Goal: Entertainment & Leisure: Browse casually

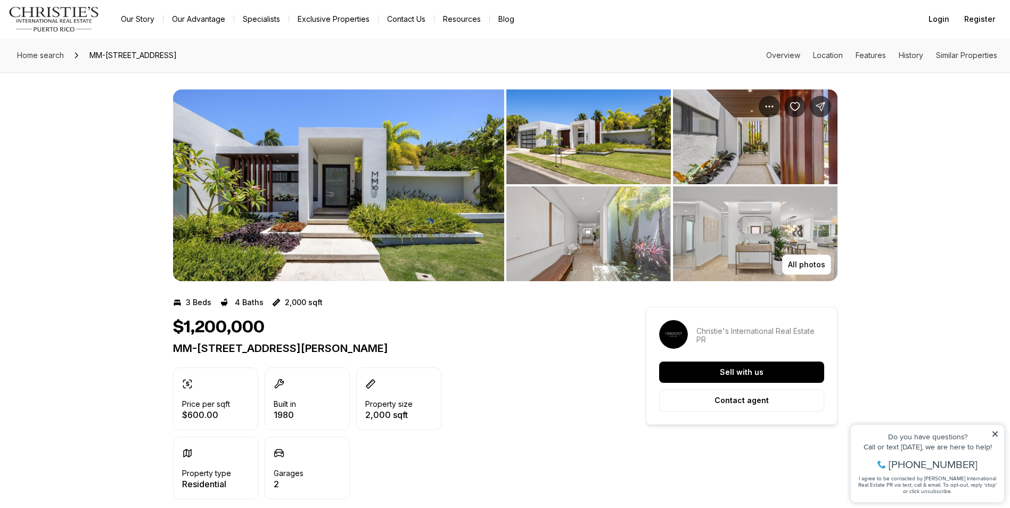
click at [315, 170] on img "View image gallery" at bounding box center [338, 185] width 331 height 192
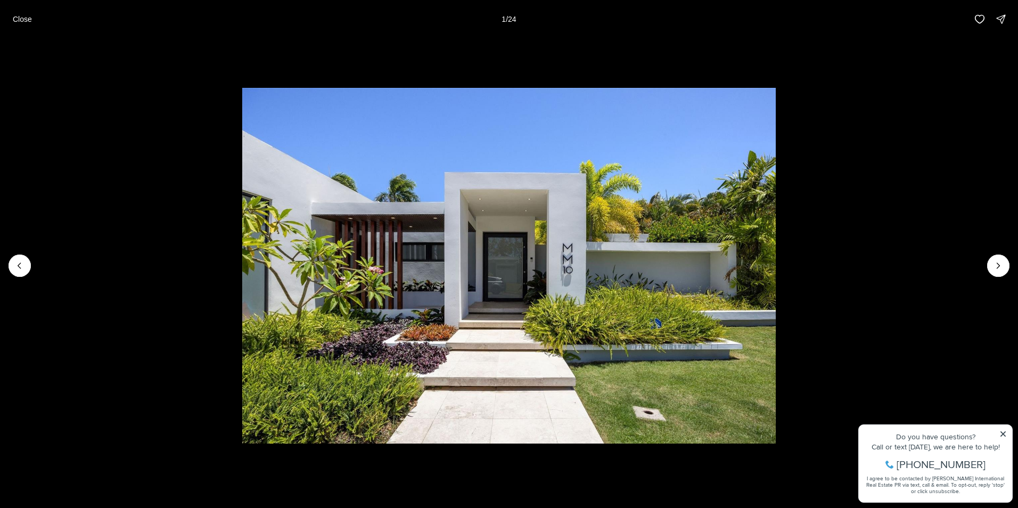
click at [1002, 432] on li "1 of 24" at bounding box center [509, 265] width 1018 height 455
click at [997, 265] on icon "Next slide" at bounding box center [998, 265] width 11 height 11
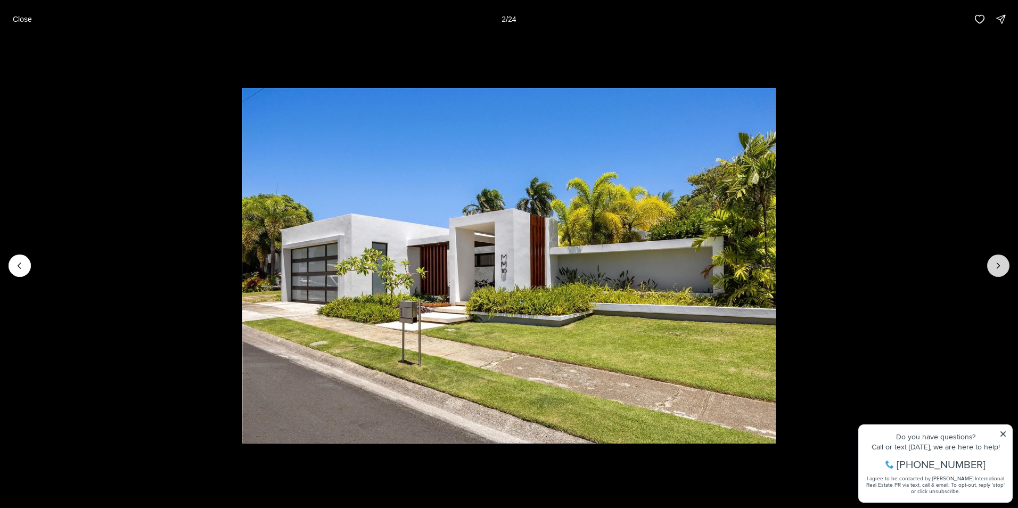
click at [997, 265] on icon "Next slide" at bounding box center [998, 265] width 11 height 11
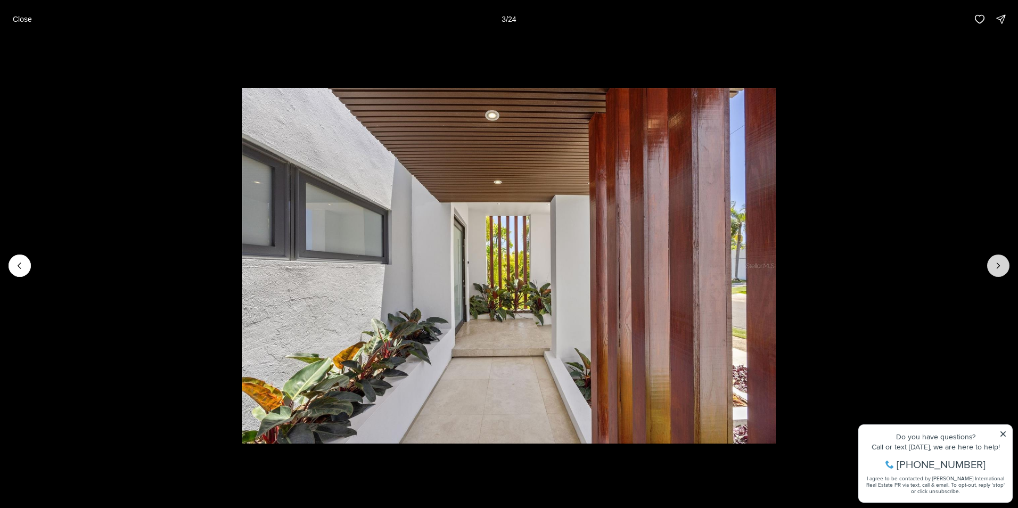
click at [997, 265] on icon "Next slide" at bounding box center [998, 265] width 11 height 11
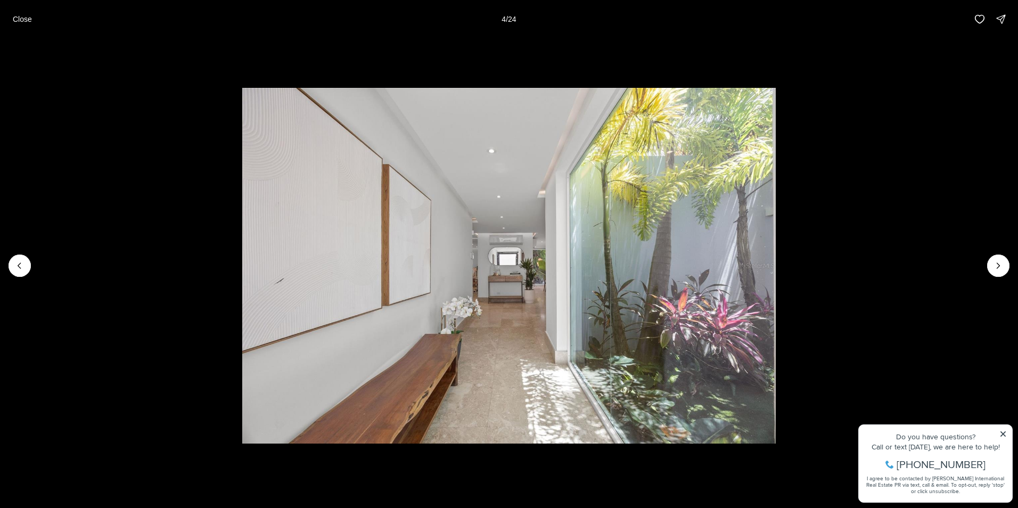
click at [1002, 435] on li "4 of 24" at bounding box center [509, 265] width 1018 height 455
click at [1003, 434] on li "4 of 24" at bounding box center [509, 265] width 1018 height 455
click at [997, 268] on icon "Next slide" at bounding box center [998, 265] width 11 height 11
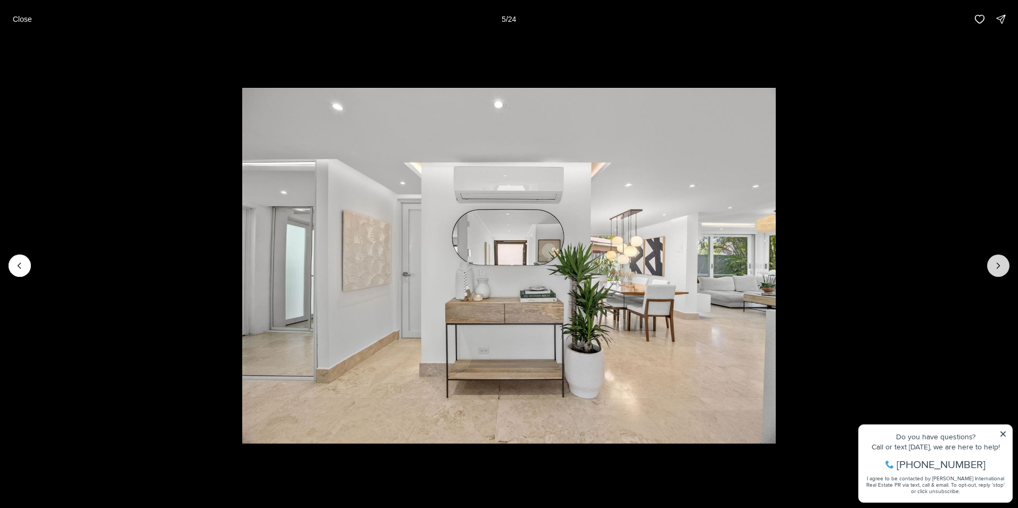
click at [997, 268] on icon "Next slide" at bounding box center [998, 265] width 11 height 11
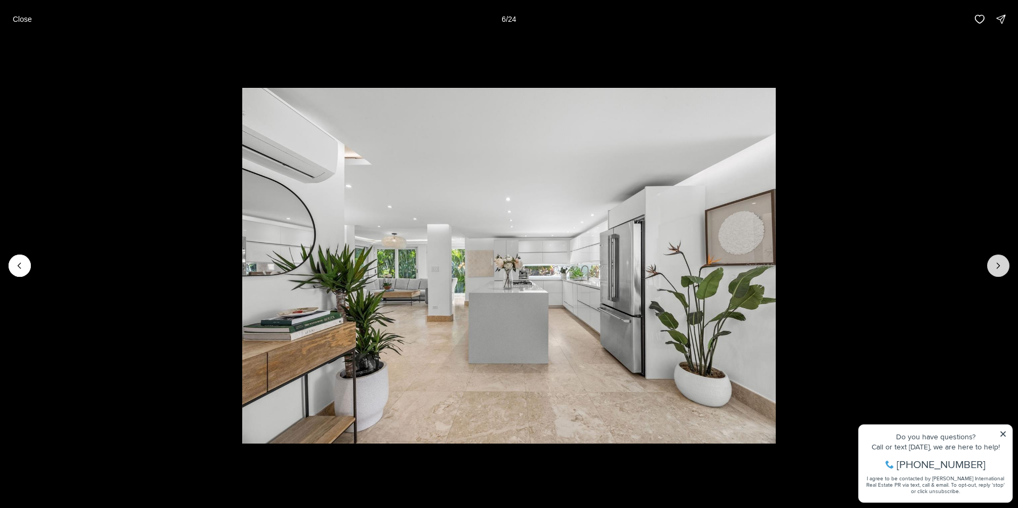
click at [997, 268] on icon "Next slide" at bounding box center [998, 265] width 11 height 11
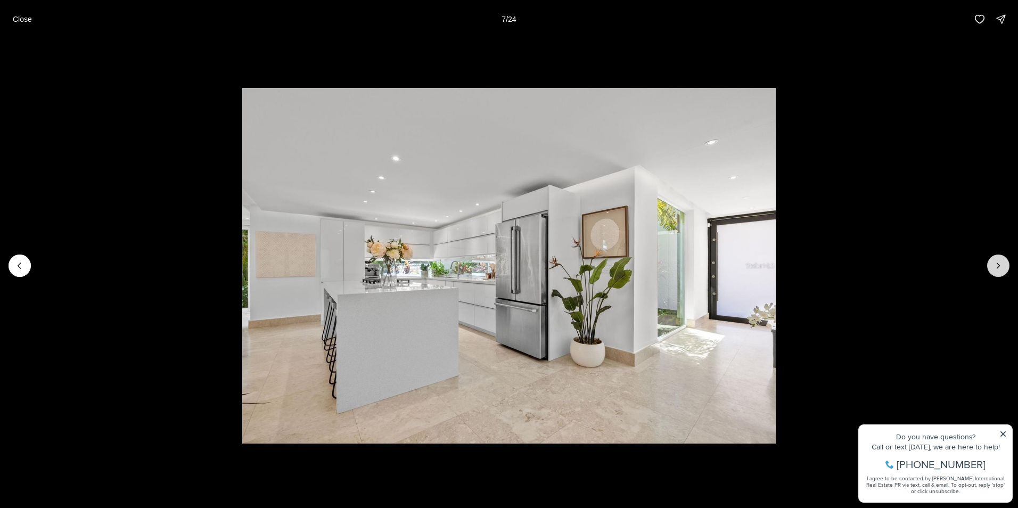
click at [997, 268] on icon "Next slide" at bounding box center [998, 265] width 11 height 11
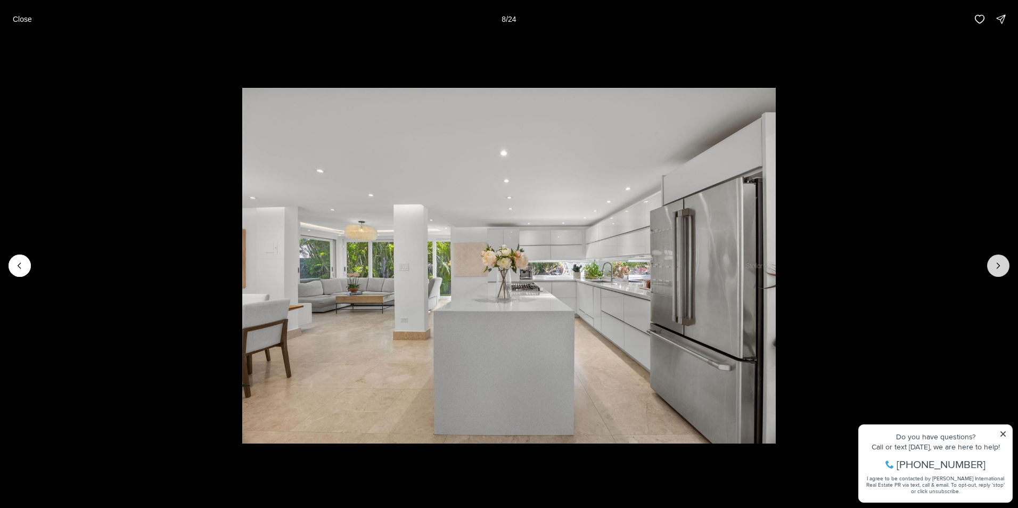
click at [997, 268] on icon "Next slide" at bounding box center [998, 265] width 11 height 11
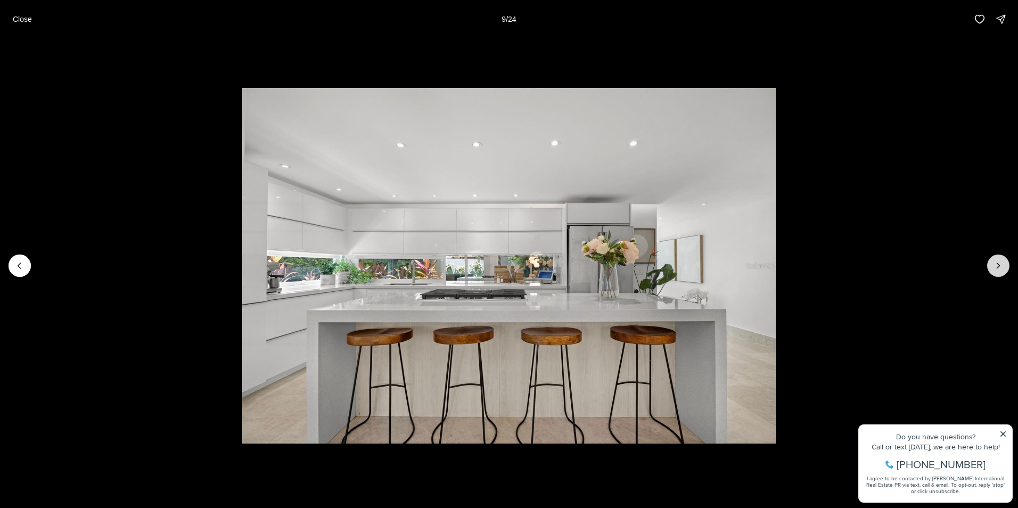
click at [997, 268] on icon "Next slide" at bounding box center [998, 265] width 11 height 11
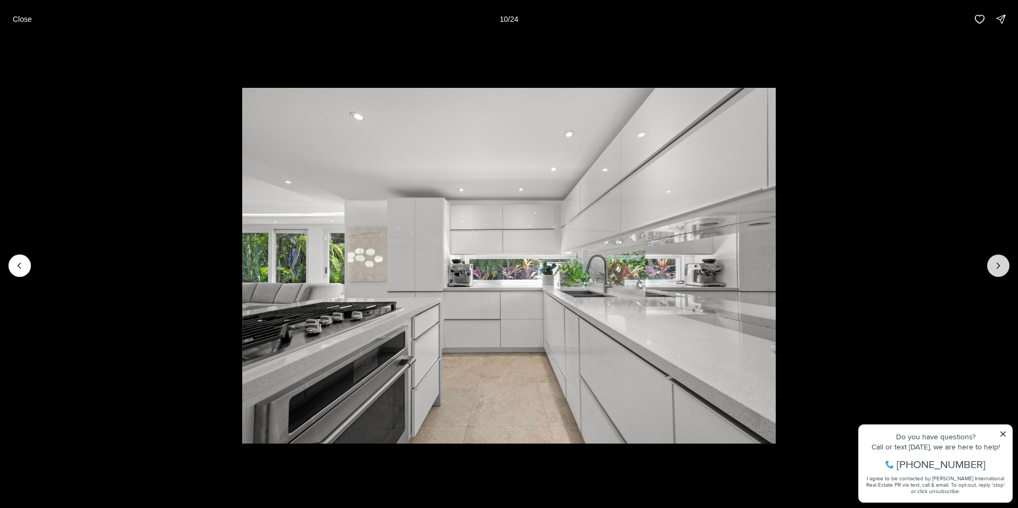
click at [997, 268] on icon "Next slide" at bounding box center [998, 265] width 11 height 11
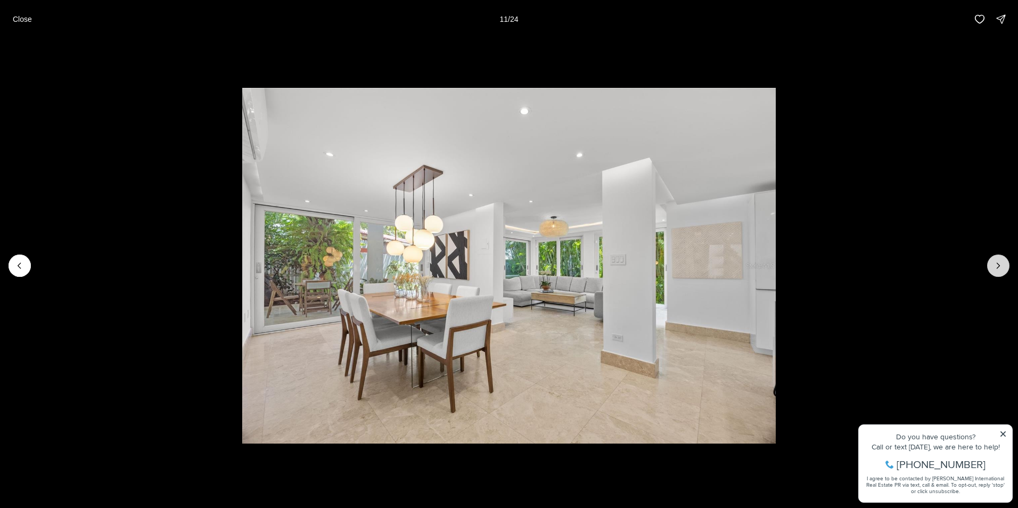
click at [997, 268] on icon "Next slide" at bounding box center [998, 265] width 11 height 11
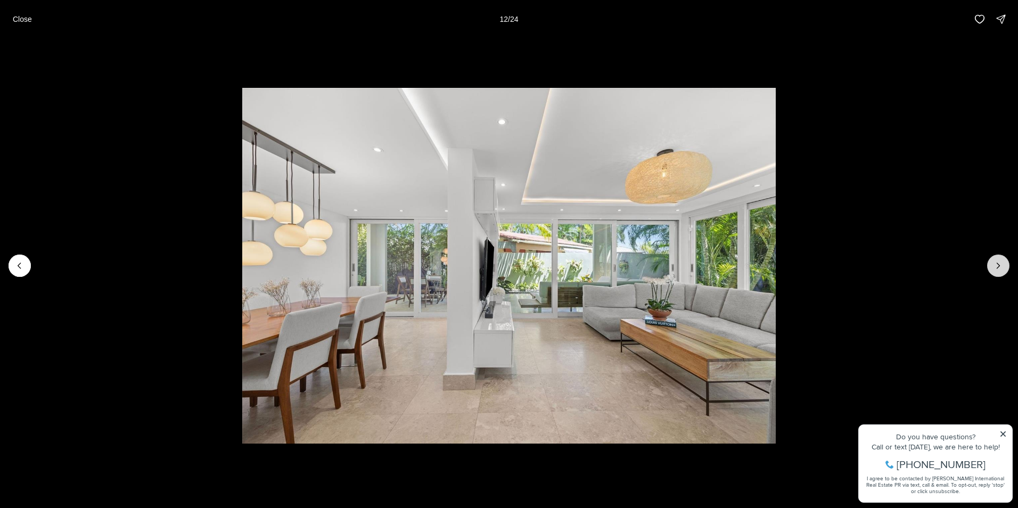
click at [997, 268] on icon "Next slide" at bounding box center [998, 265] width 11 height 11
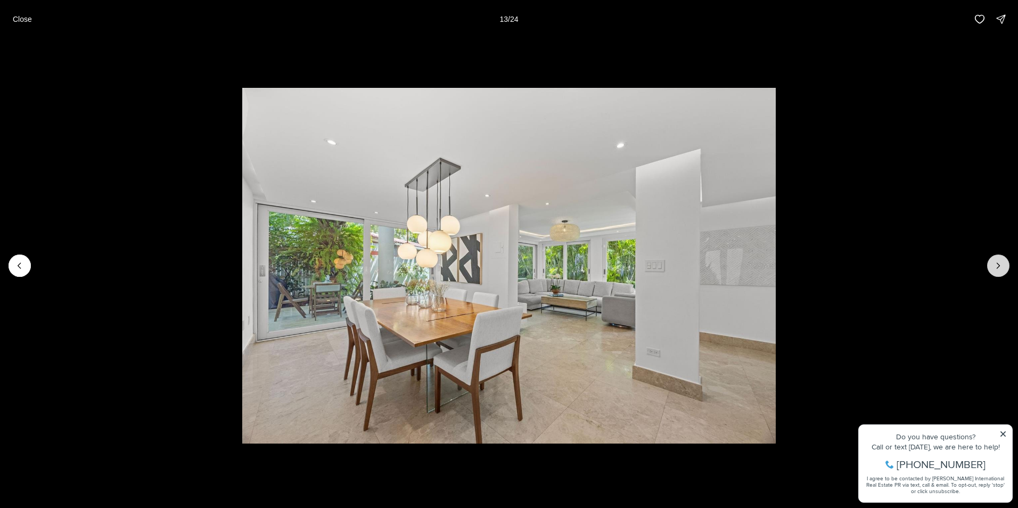
click at [997, 268] on icon "Next slide" at bounding box center [998, 265] width 11 height 11
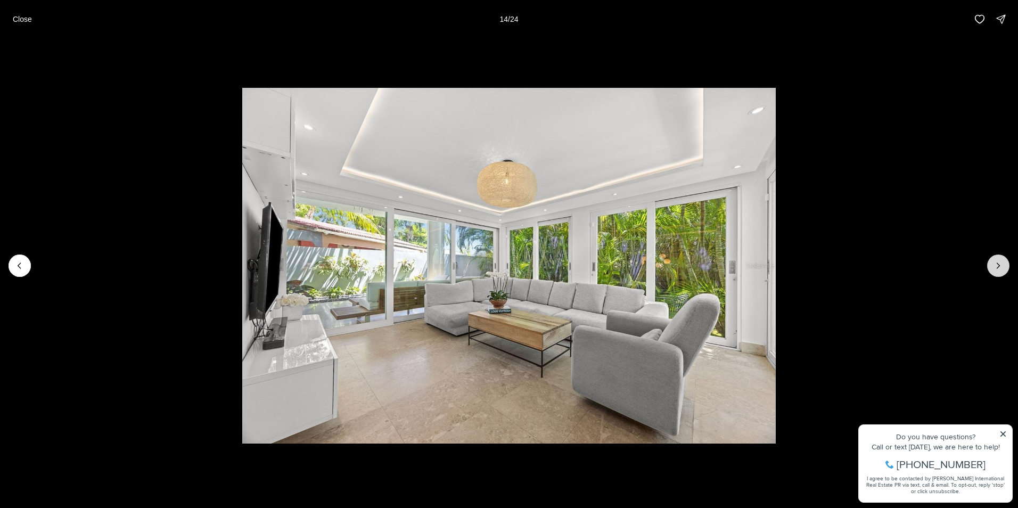
click at [997, 268] on icon "Next slide" at bounding box center [998, 265] width 11 height 11
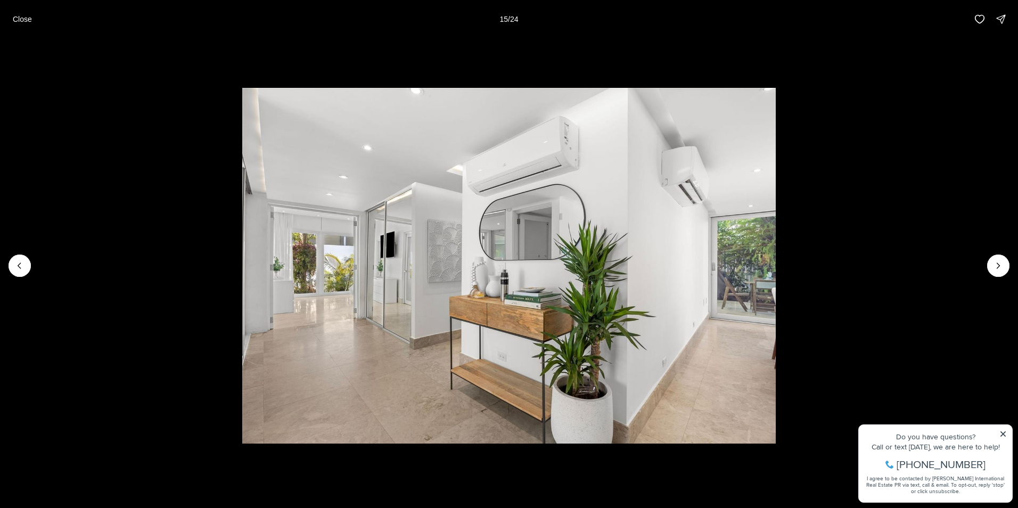
click at [1002, 433] on li "15 of 24" at bounding box center [509, 265] width 1018 height 455
click at [1000, 263] on icon "Next slide" at bounding box center [998, 265] width 11 height 11
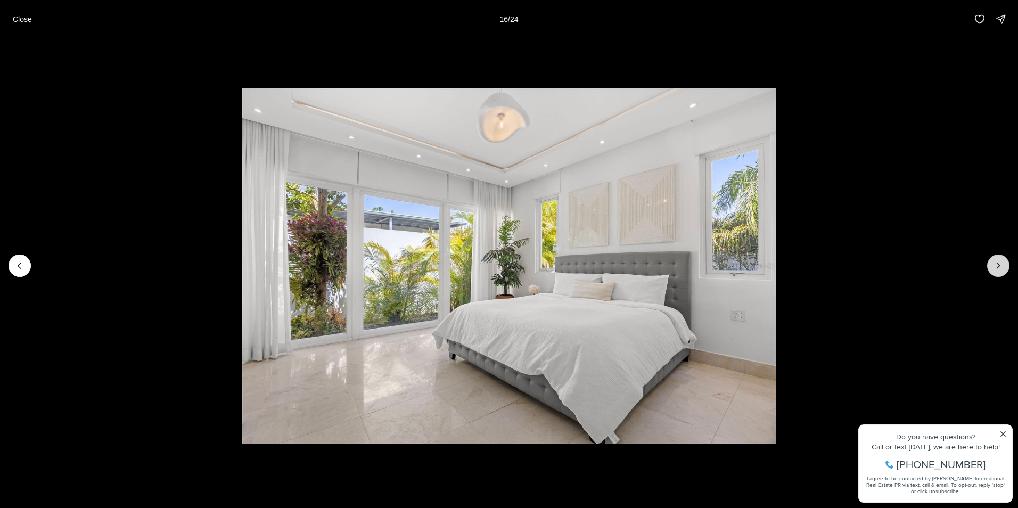
click at [1000, 263] on icon "Next slide" at bounding box center [998, 265] width 11 height 11
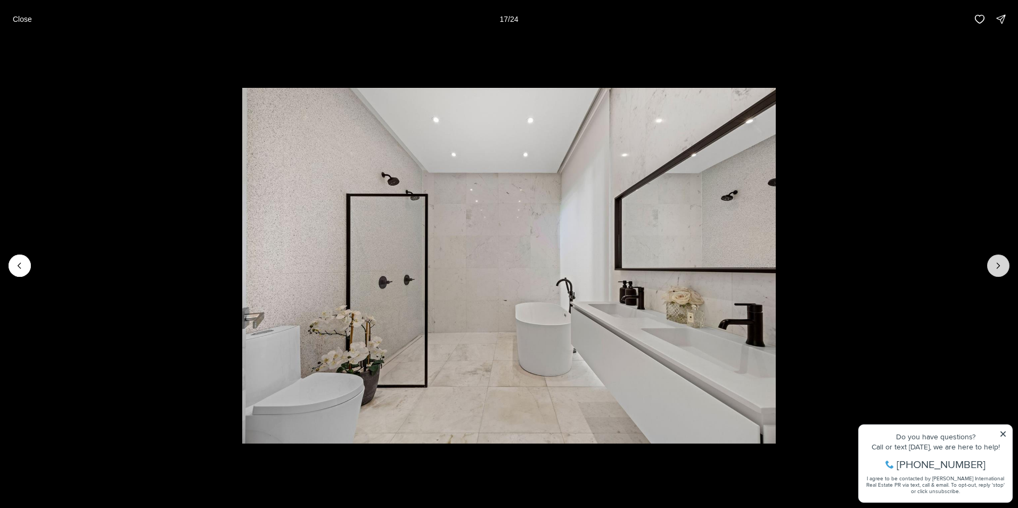
click at [1000, 263] on icon "Next slide" at bounding box center [998, 265] width 11 height 11
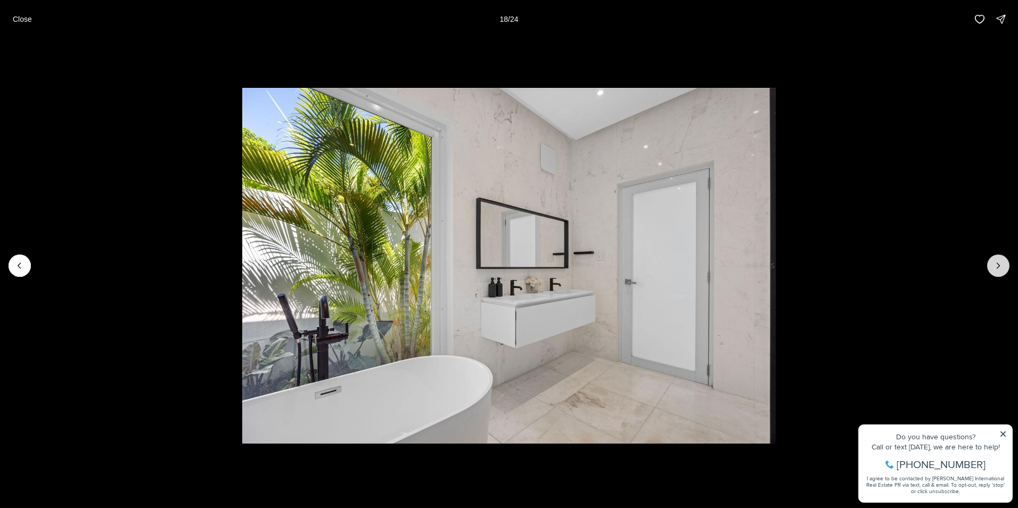
click at [1000, 263] on icon "Next slide" at bounding box center [998, 265] width 11 height 11
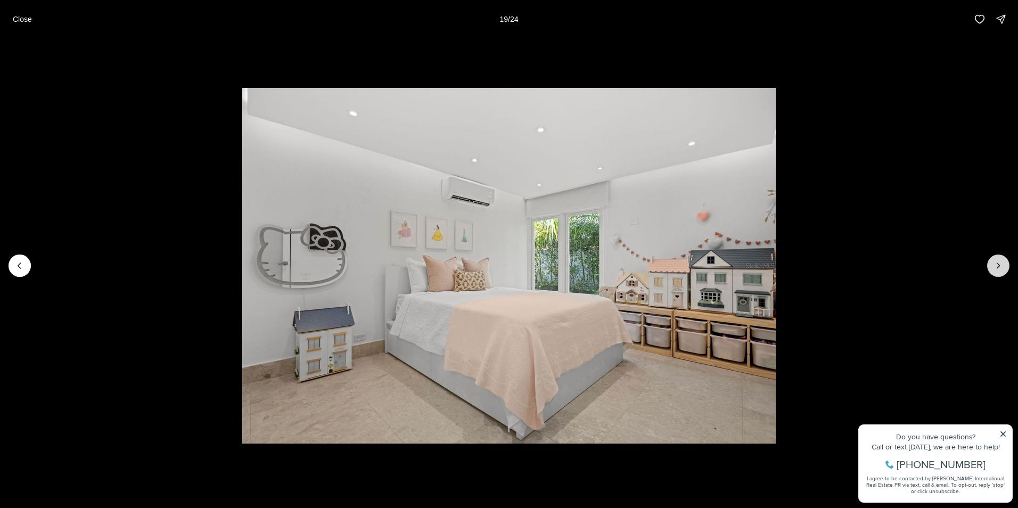
click at [1000, 263] on icon "Next slide" at bounding box center [998, 265] width 11 height 11
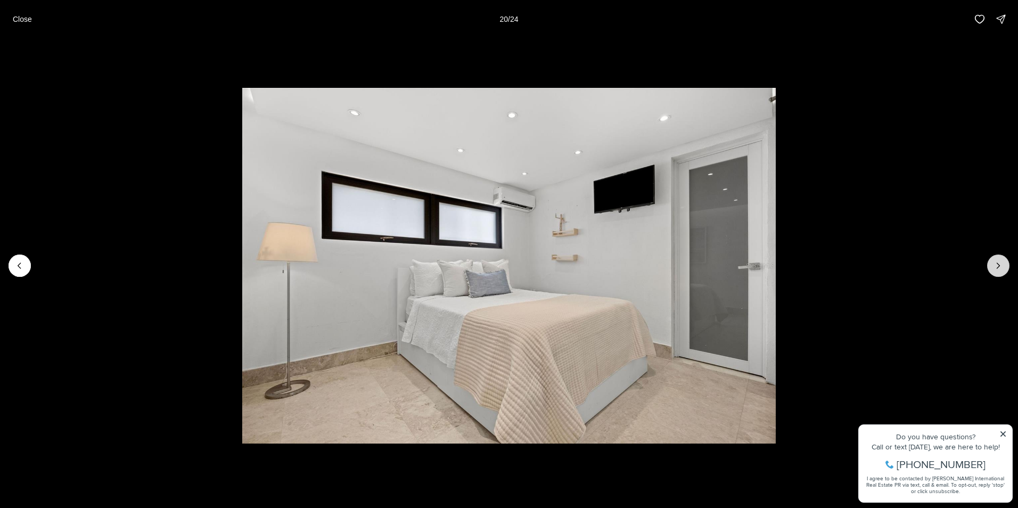
click at [1000, 263] on icon "Next slide" at bounding box center [998, 265] width 11 height 11
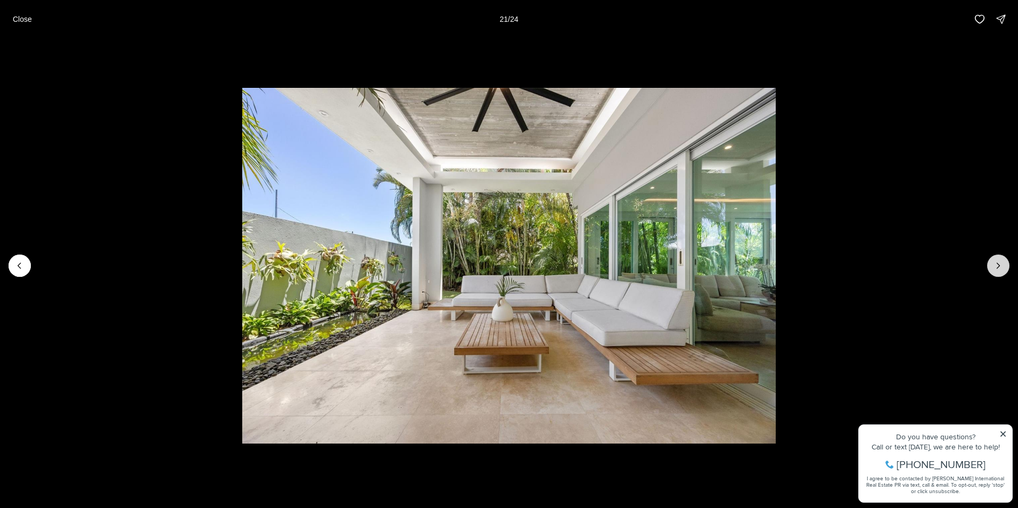
click at [1000, 263] on icon "Next slide" at bounding box center [998, 265] width 11 height 11
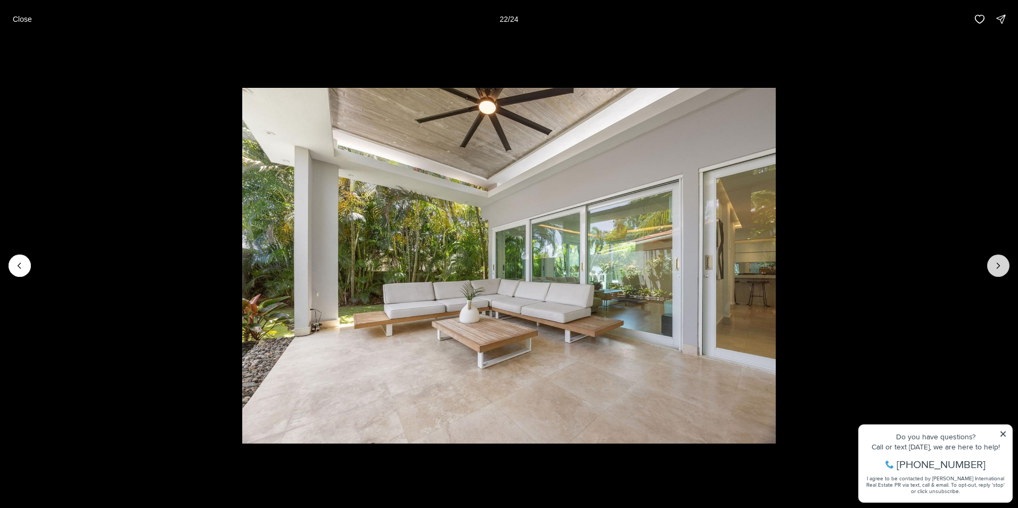
click at [1000, 263] on icon "Next slide" at bounding box center [998, 265] width 11 height 11
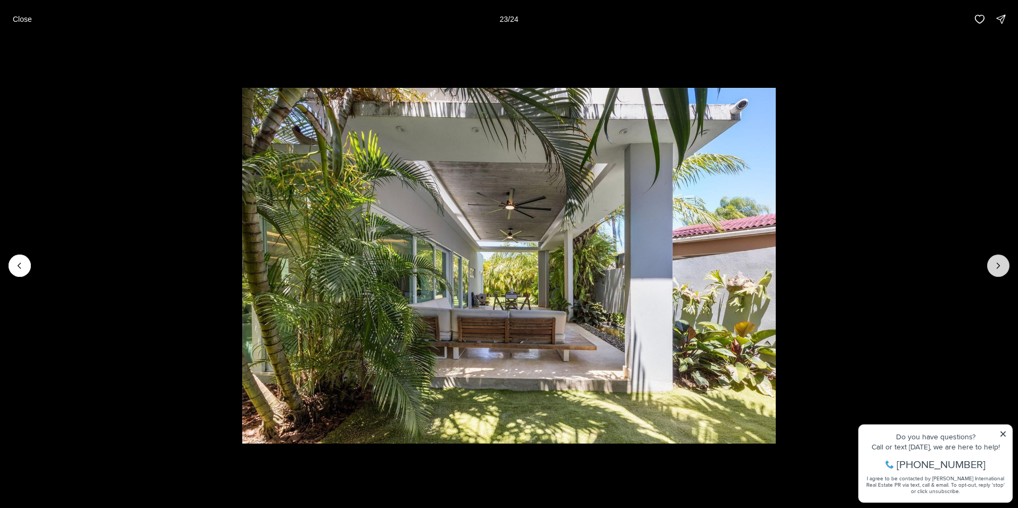
click at [1000, 263] on icon "Next slide" at bounding box center [998, 265] width 11 height 11
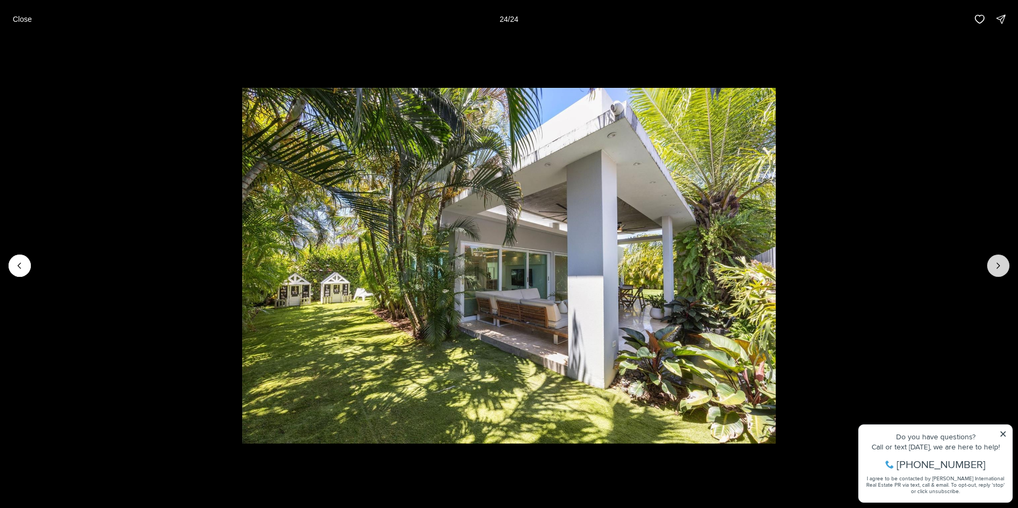
click at [1000, 263] on div at bounding box center [998, 266] width 22 height 22
click at [25, 19] on p "Close" at bounding box center [22, 19] width 19 height 9
